Goal: Navigation & Orientation: Go to known website

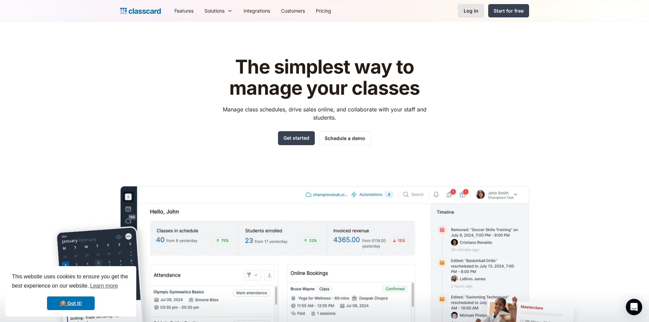
click at [476, 16] on link "Log in" at bounding box center [471, 11] width 26 height 14
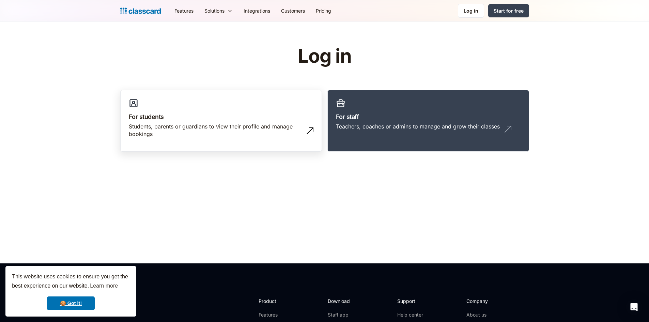
click at [174, 124] on div "Students, parents or guardians to view their profile and manage bookings" at bounding box center [214, 130] width 171 height 15
click at [305, 132] on img at bounding box center [310, 130] width 11 height 11
click at [73, 306] on link "🍪 Got it!" at bounding box center [71, 303] width 48 height 14
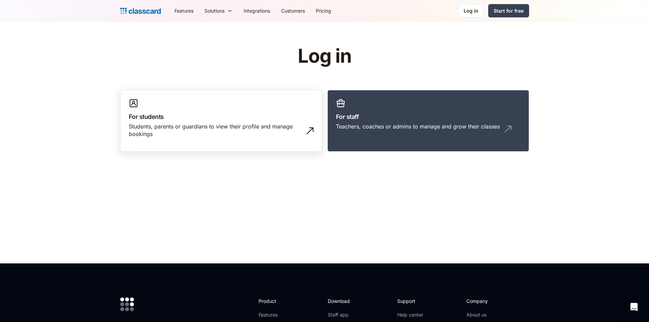
click at [308, 133] on img at bounding box center [310, 130] width 11 height 11
